Goal: Information Seeking & Learning: Learn about a topic

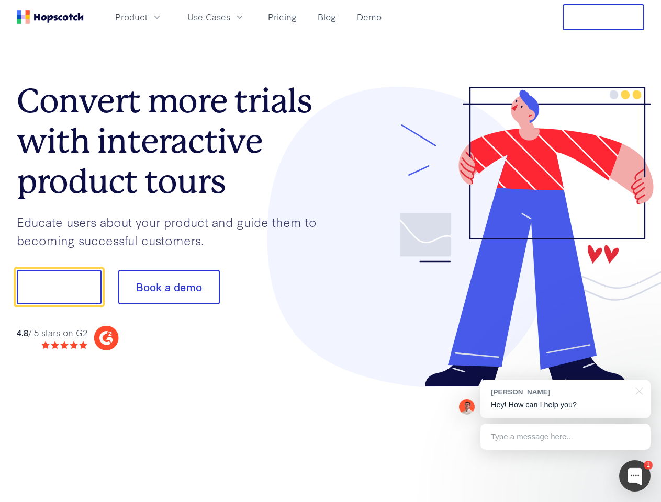
click at [331, 251] on div at bounding box center [488, 237] width 314 height 301
click at [148, 17] on span "Product" at bounding box center [131, 16] width 32 height 13
click at [230, 17] on span "Use Cases" at bounding box center [208, 16] width 43 height 13
click at [603, 17] on button "Free Trial" at bounding box center [603, 17] width 82 height 26
click at [59, 287] on button "Show me!" at bounding box center [59, 287] width 85 height 35
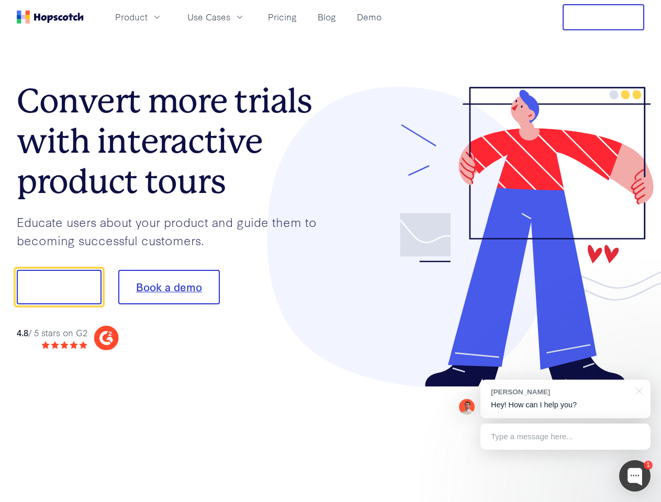
click at [168, 287] on button "Book a demo" at bounding box center [168, 287] width 101 height 35
click at [635, 476] on div at bounding box center [634, 475] width 31 height 31
click at [565, 399] on div "[PERSON_NAME] Hey! How can I help you?" at bounding box center [565, 399] width 170 height 39
click at [637, 390] on div at bounding box center [552, 356] width 196 height 209
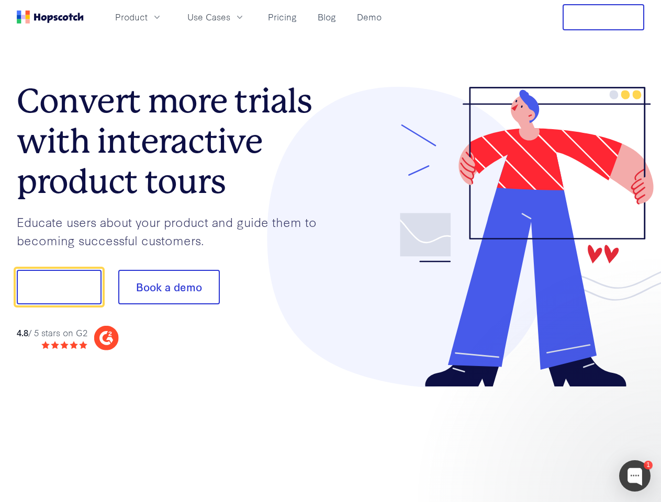
click at [565, 437] on div at bounding box center [552, 356] width 196 height 209
